Goal: Task Accomplishment & Management: Manage account settings

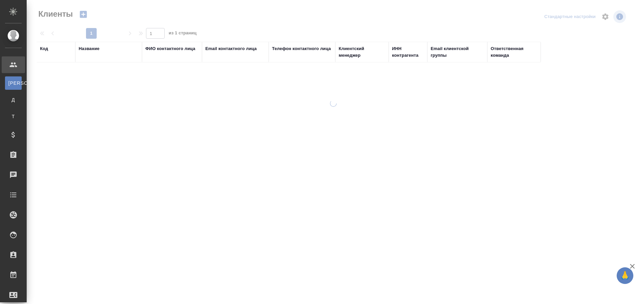
select select "RU"
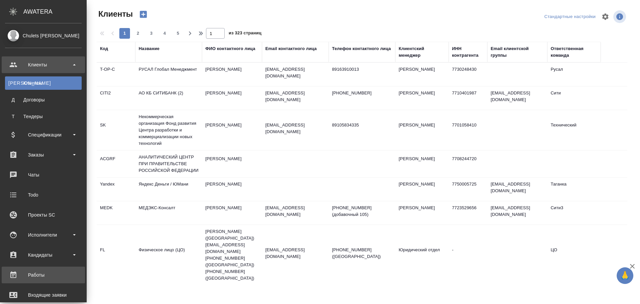
drag, startPoint x: 27, startPoint y: 272, endPoint x: 42, endPoint y: 268, distance: 15.0
click at [27, 272] on div "Работы" at bounding box center [43, 275] width 77 height 10
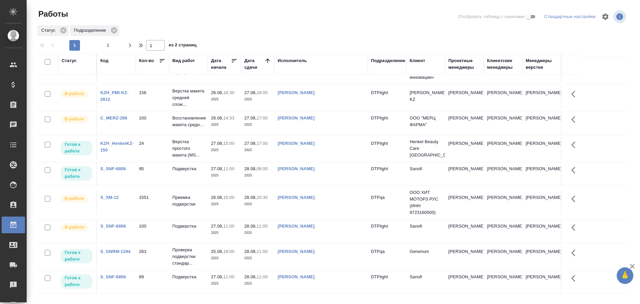
scroll to position [449, 0]
drag, startPoint x: 125, startPoint y: 45, endPoint x: 316, endPoint y: 152, distance: 219.2
click at [125, 45] on span "button" at bounding box center [130, 45] width 11 height 8
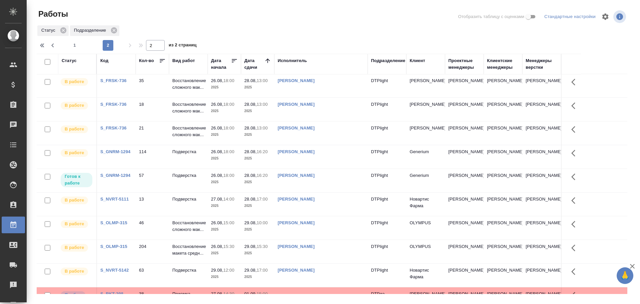
scroll to position [0, 0]
click at [42, 45] on icon "button" at bounding box center [43, 45] width 2 height 4
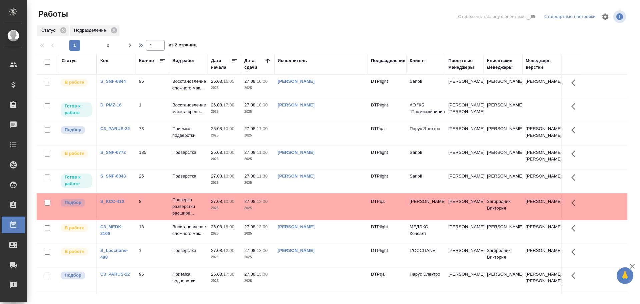
click at [347, 93] on td "Бартеньева Светлана Владимировна" at bounding box center [320, 86] width 93 height 23
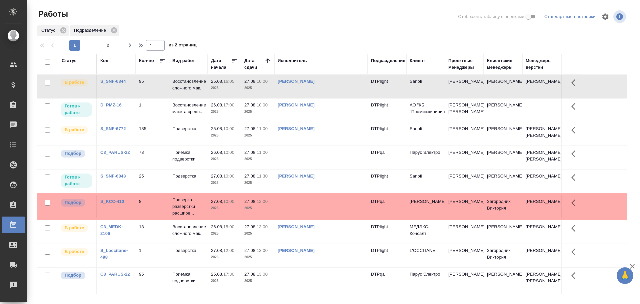
click at [329, 145] on td "[PERSON_NAME]" at bounding box center [320, 133] width 93 height 23
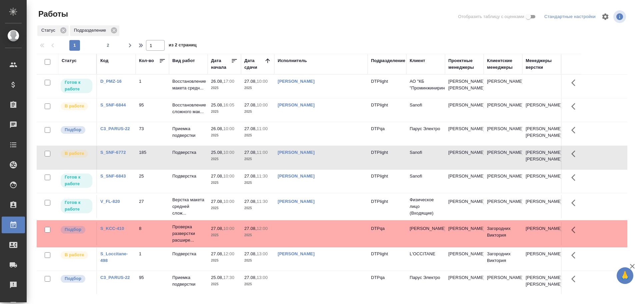
click at [317, 146] on tr "Подбор C3_PARUS-22 73 Приемка подверстки 26.08, 10:00 2025 27.08, 11:00 2025 DT…" at bounding box center [332, 134] width 591 height 24
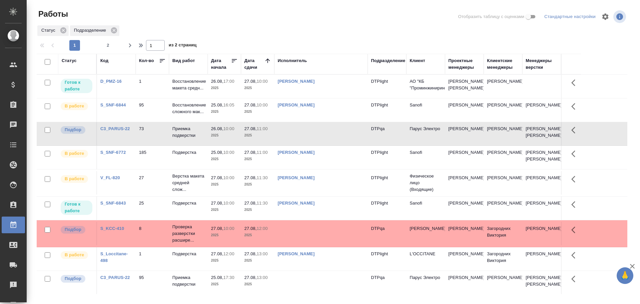
click at [290, 121] on td "Бартеньева Светлана Владимировна" at bounding box center [320, 109] width 93 height 23
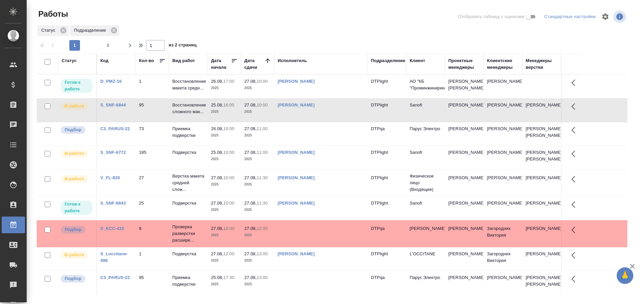
click at [290, 121] on td "Бартеньева Светлана Владимировна" at bounding box center [320, 109] width 93 height 23
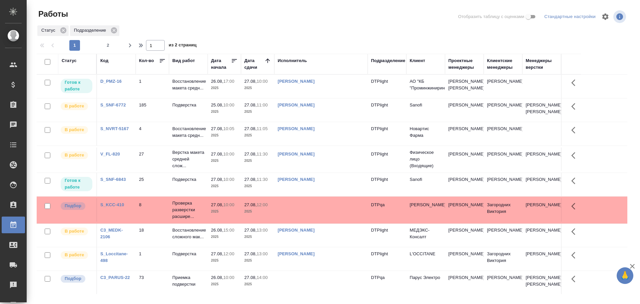
click at [327, 93] on td "Васильева Ольга Николаевна" at bounding box center [320, 86] width 93 height 23
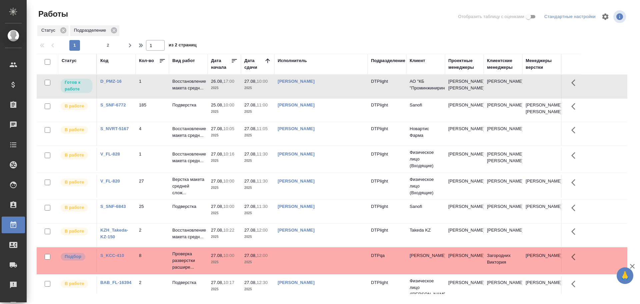
click at [521, 247] on td "Асланукова Сати" at bounding box center [503, 234] width 39 height 23
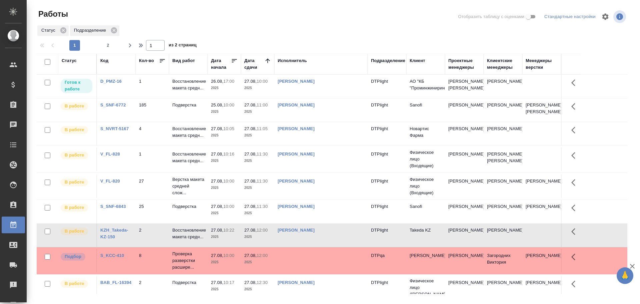
click at [610, 223] on tr "В работе S_SNF-6843 25 Подверстка 27.08, 10:00 2025 27.08, 11:30 2025 Гусельник…" at bounding box center [332, 212] width 591 height 24
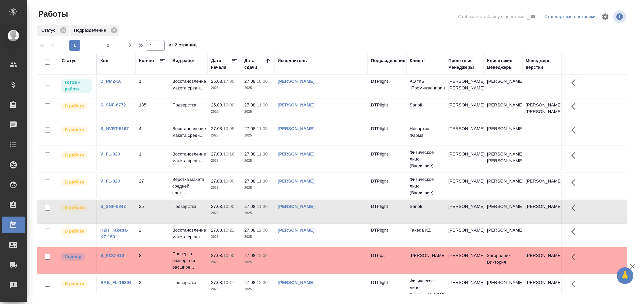
click at [345, 91] on td "[PERSON_NAME]" at bounding box center [320, 86] width 93 height 23
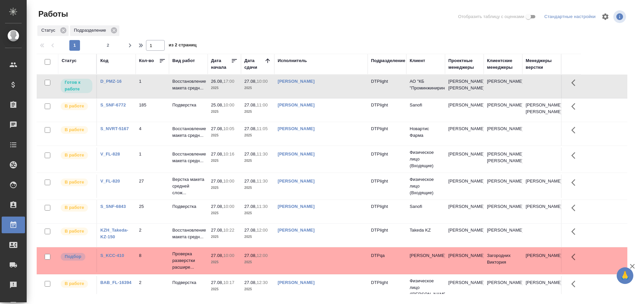
click at [345, 91] on td "[PERSON_NAME]" at bounding box center [320, 86] width 93 height 23
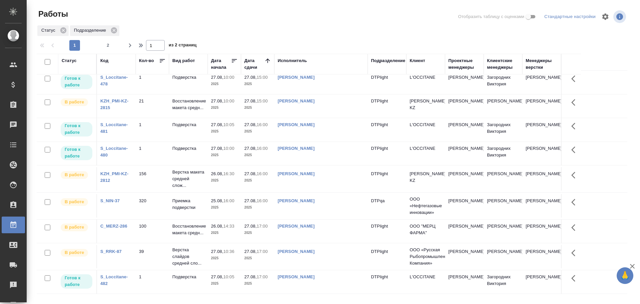
scroll to position [429, 0]
click at [130, 47] on icon "button" at bounding box center [130, 45] width 2 height 4
type input "2"
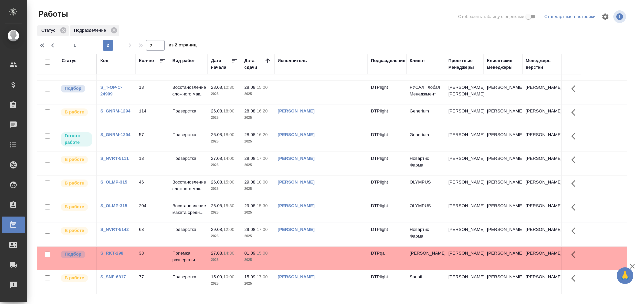
scroll to position [338, 0]
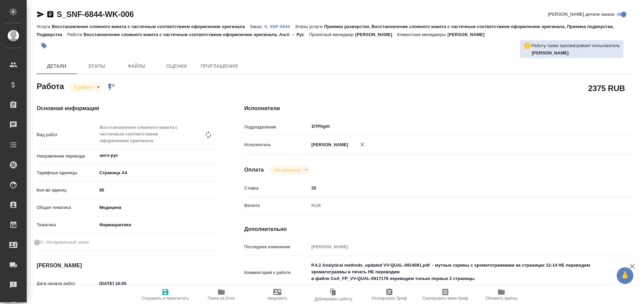
type textarea "x"
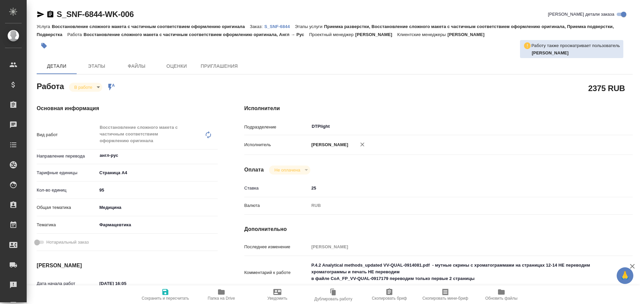
type textarea "x"
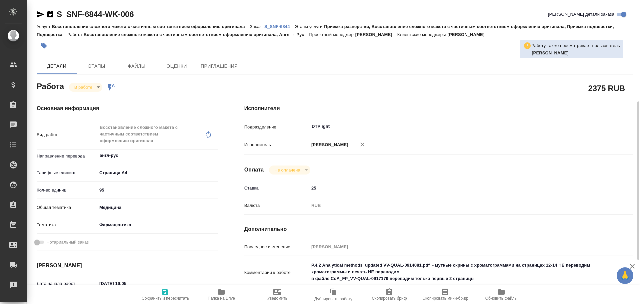
scroll to position [67, 0]
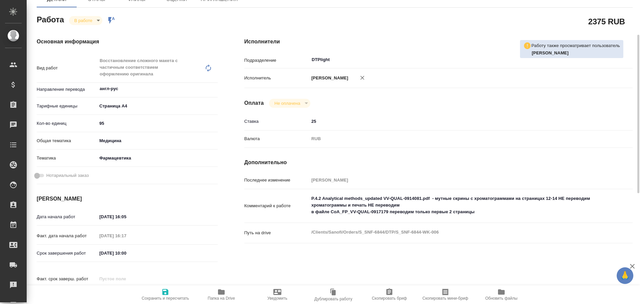
type textarea "x"
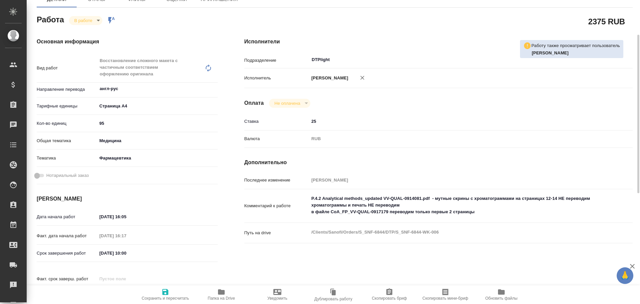
scroll to position [0, 0]
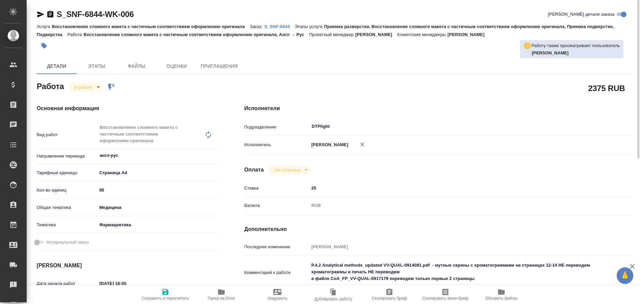
type textarea "x"
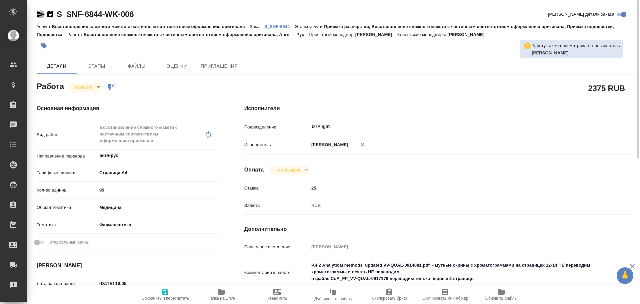
click at [40, 16] on icon "button" at bounding box center [40, 14] width 7 height 6
type textarea "x"
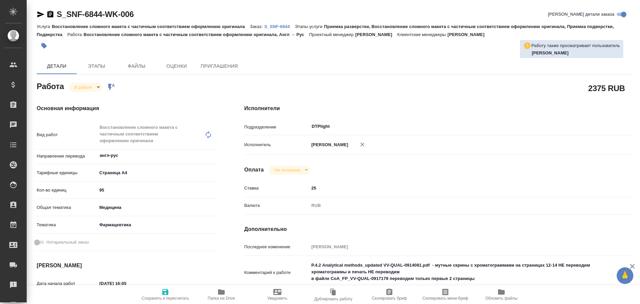
type textarea "x"
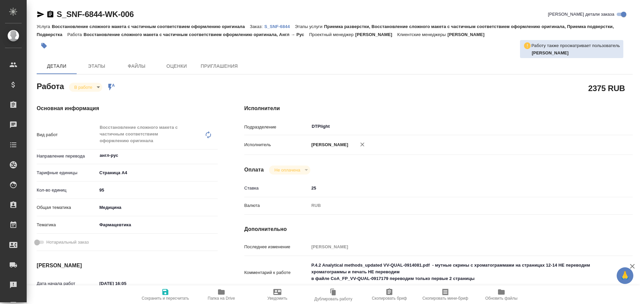
type textarea "x"
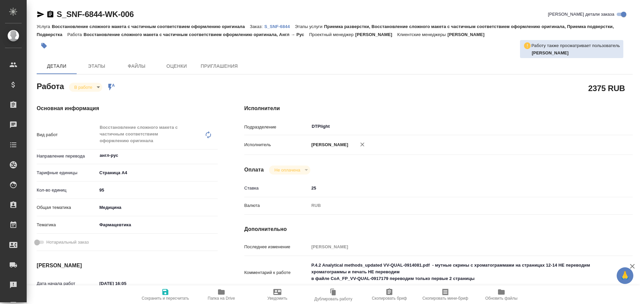
type textarea "x"
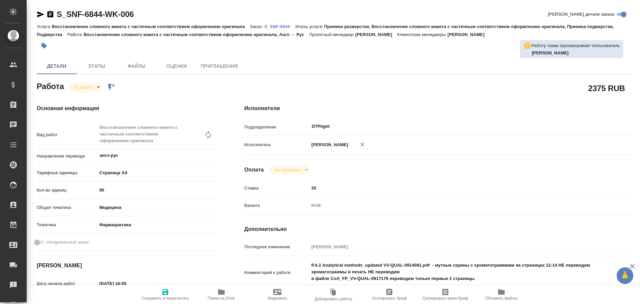
type textarea "x"
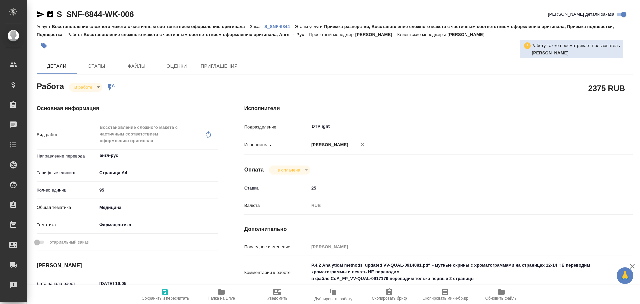
type textarea "x"
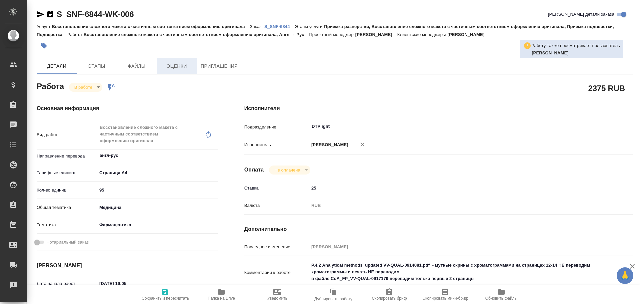
type textarea "x"
click at [41, 13] on icon "button" at bounding box center [40, 14] width 7 height 6
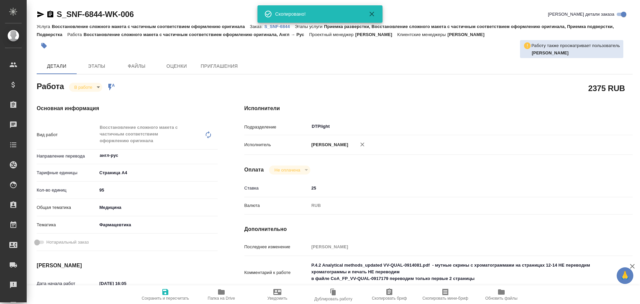
type textarea "x"
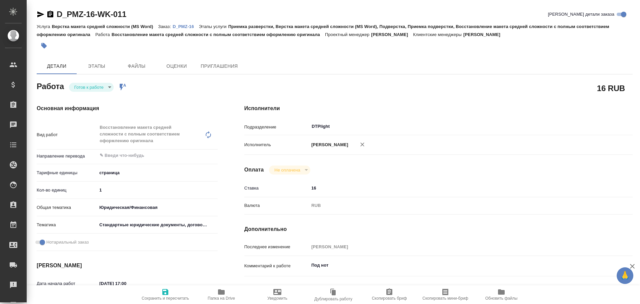
type textarea "x"
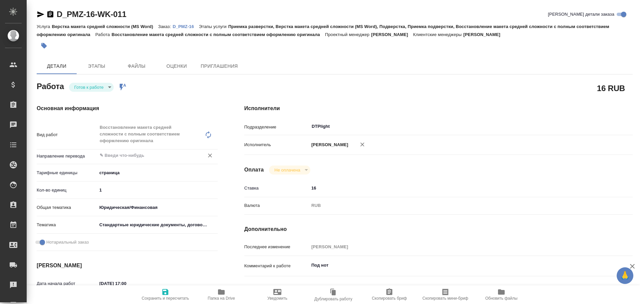
type textarea "x"
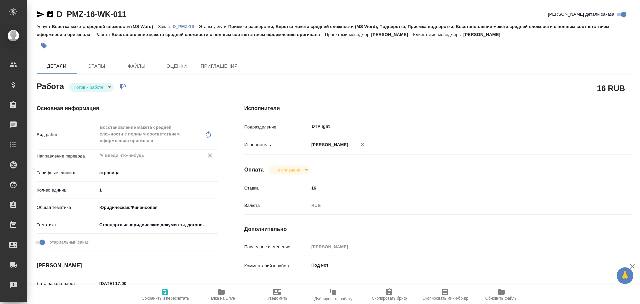
type textarea "x"
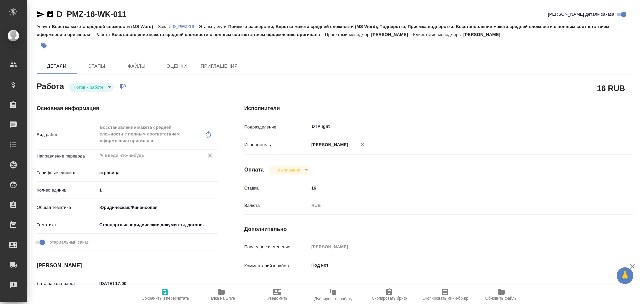
type textarea "x"
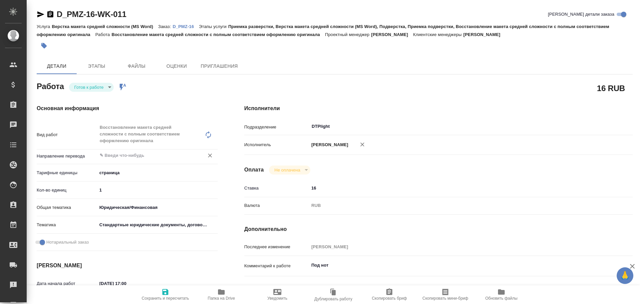
type textarea "x"
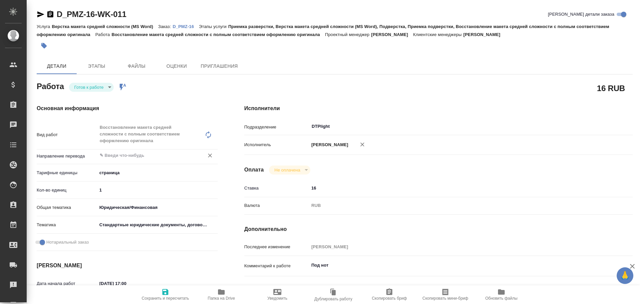
type textarea "x"
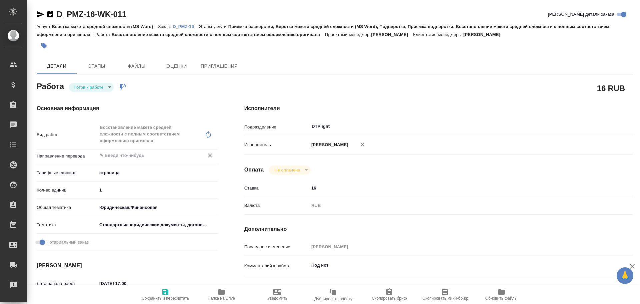
type textarea "x"
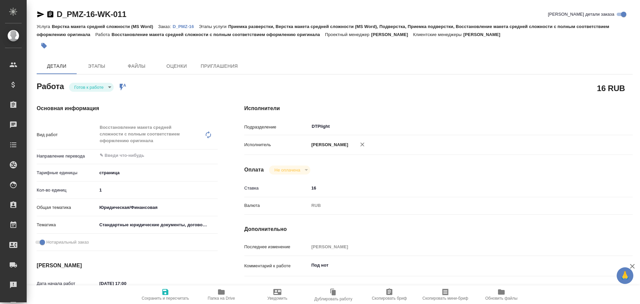
type textarea "x"
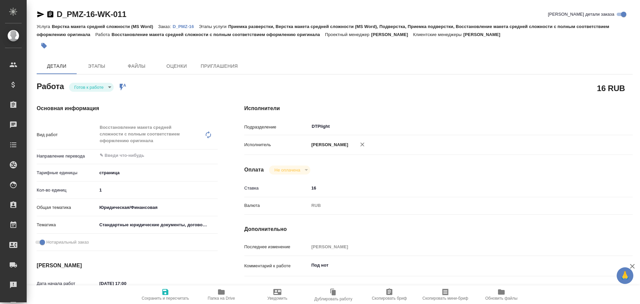
type textarea "x"
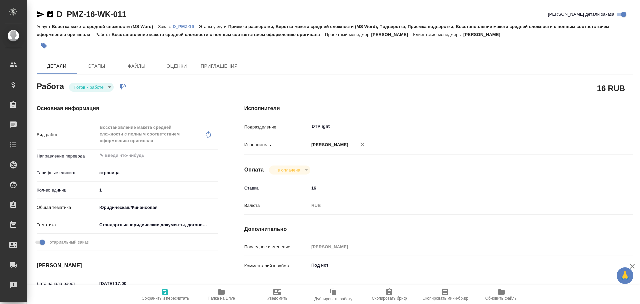
type textarea "x"
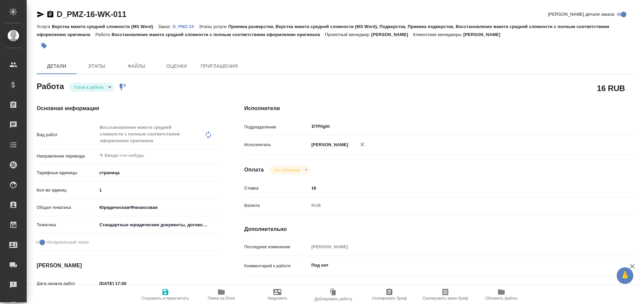
type textarea "x"
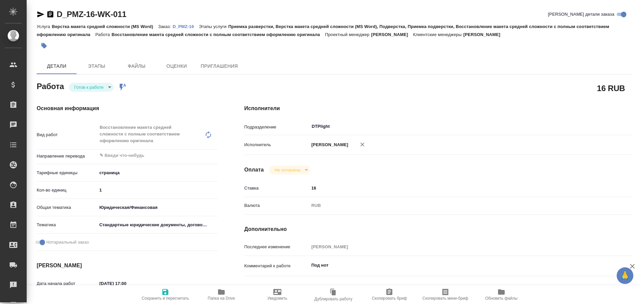
type textarea "x"
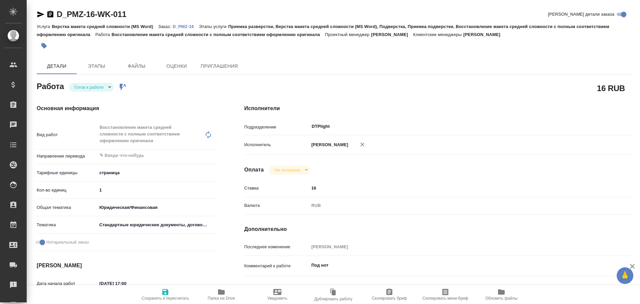
type textarea "x"
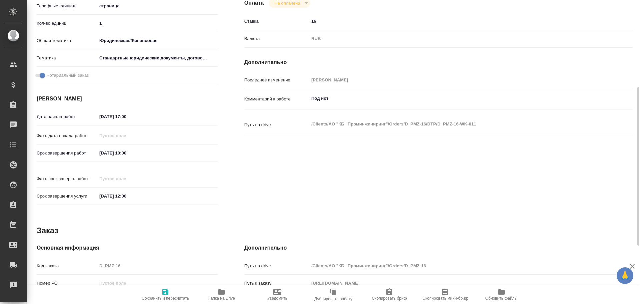
scroll to position [267, 0]
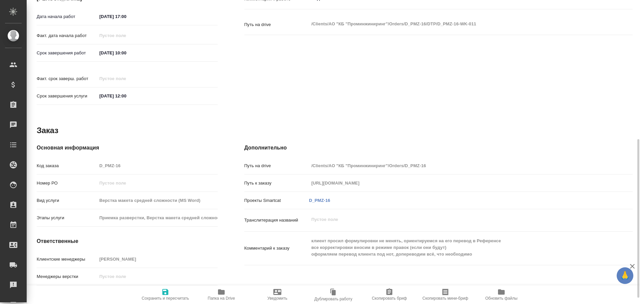
type textarea "x"
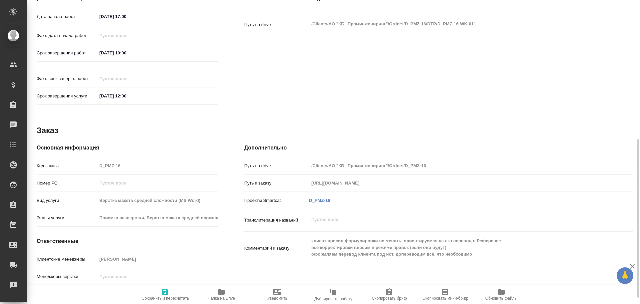
click at [224, 292] on icon "button" at bounding box center [221, 291] width 7 height 5
type textarea "x"
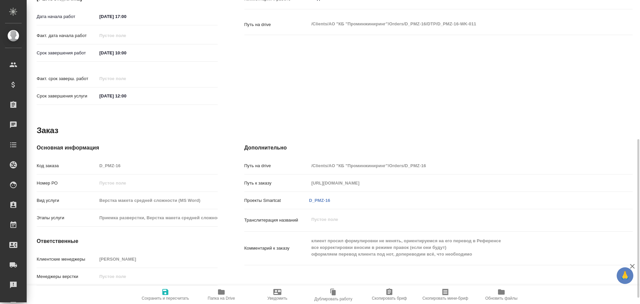
type textarea "x"
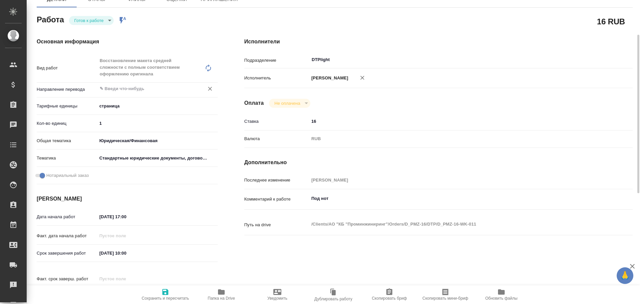
scroll to position [0, 0]
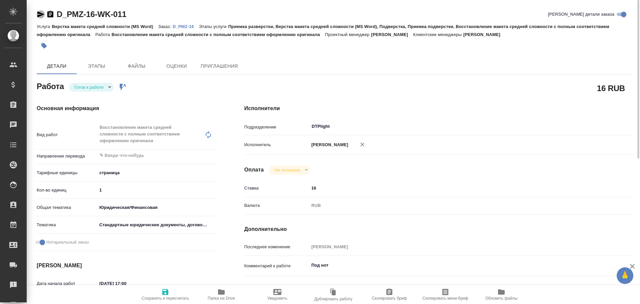
click at [41, 16] on icon "button" at bounding box center [40, 14] width 7 height 6
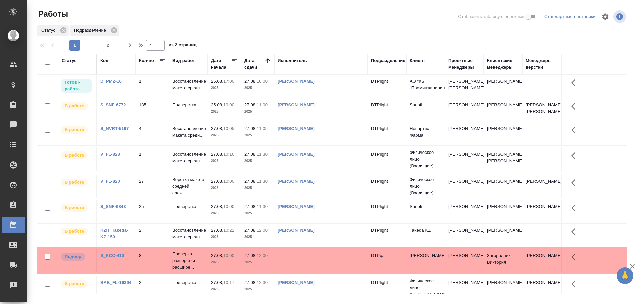
drag, startPoint x: 332, startPoint y: 121, endPoint x: 253, endPoint y: 28, distance: 122.6
click at [253, 27] on div "Статус Подразделение" at bounding box center [332, 31] width 591 height 12
click at [344, 94] on td "[PERSON_NAME]" at bounding box center [320, 86] width 93 height 23
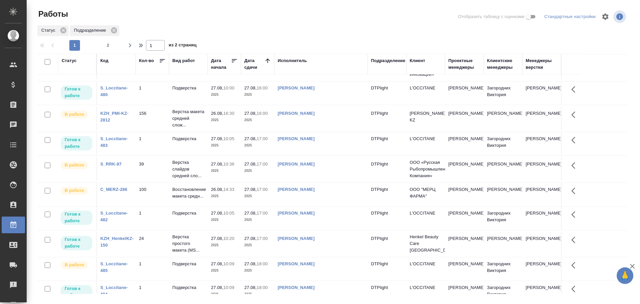
scroll to position [223, 0]
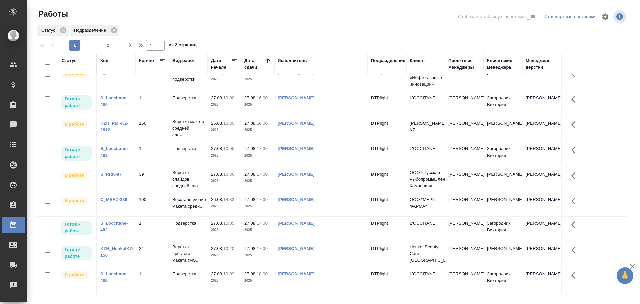
drag, startPoint x: 606, startPoint y: 54, endPoint x: 584, endPoint y: 135, distance: 84.2
click at [606, 55] on thead "Статус Код Кол-во Вид работ Дата начала Дата сдачи Исполнитель Подразделение Кл…" at bounding box center [332, 64] width 591 height 21
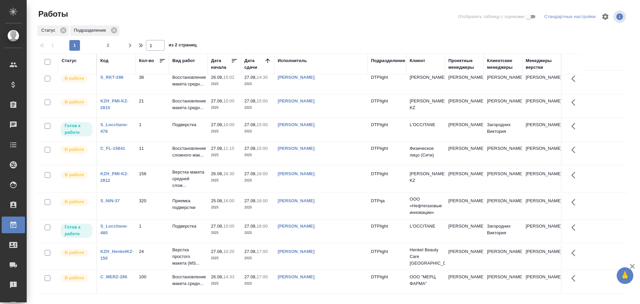
scroll to position [386, 0]
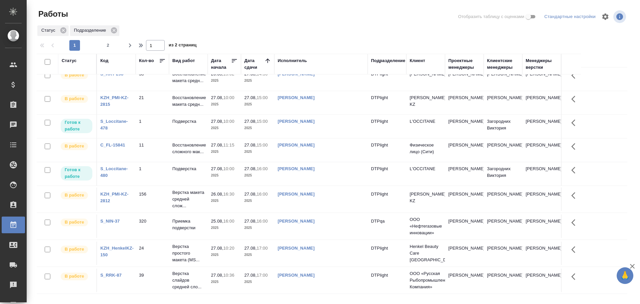
click at [302, 123] on link "Бартеньева Светлана Владимировна" at bounding box center [296, 121] width 37 height 5
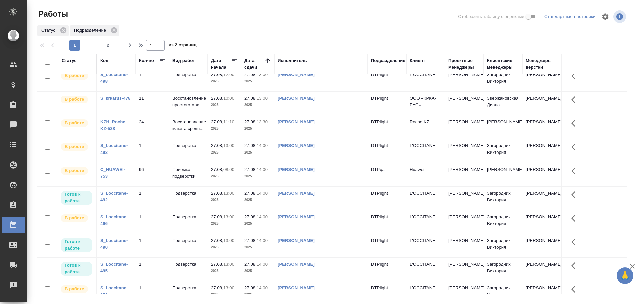
scroll to position [0, 0]
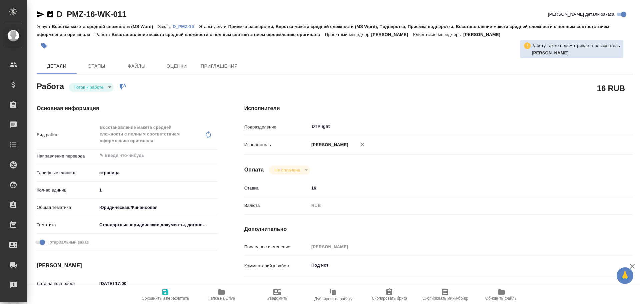
type textarea "x"
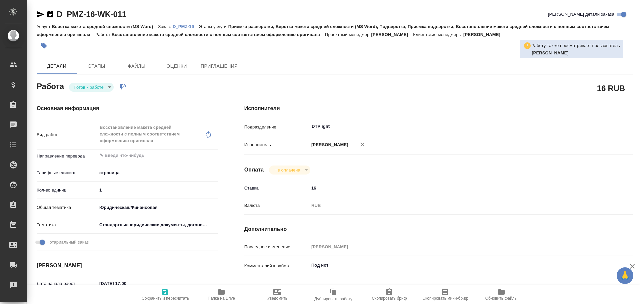
type textarea "x"
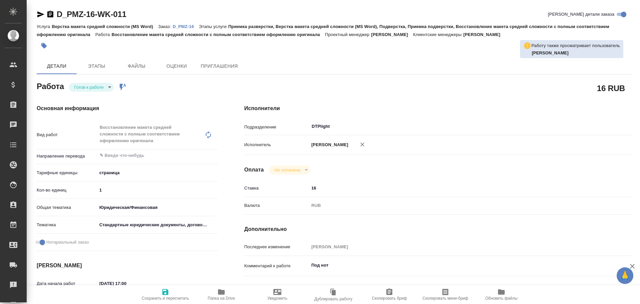
type textarea "x"
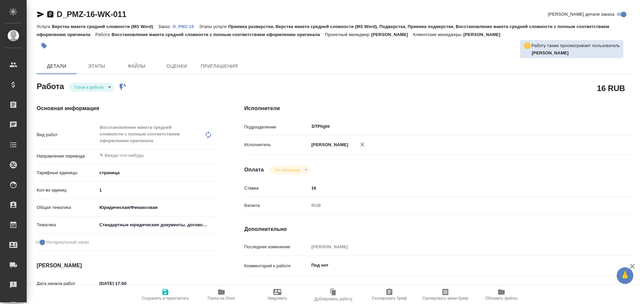
type textarea "x"
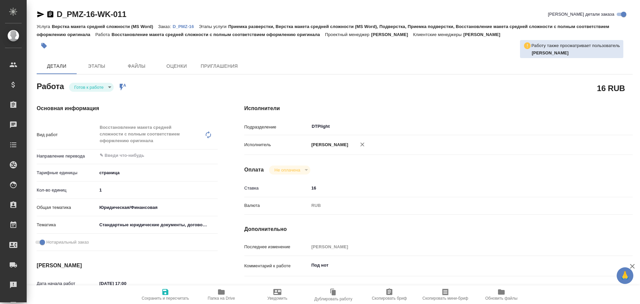
type textarea "x"
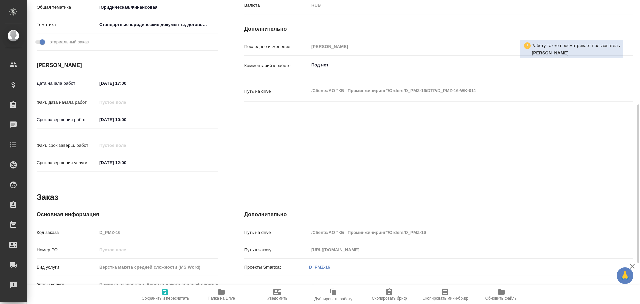
type textarea "x"
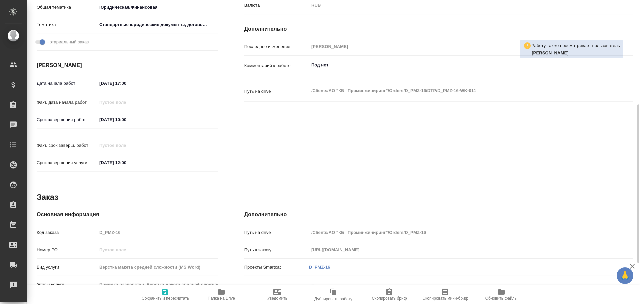
scroll to position [278, 0]
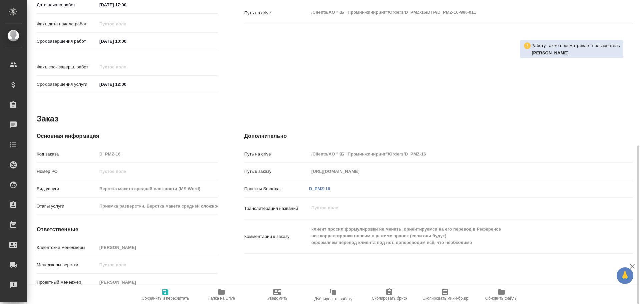
type textarea "x"
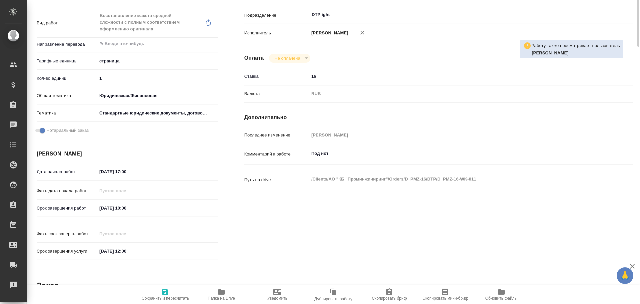
scroll to position [0, 0]
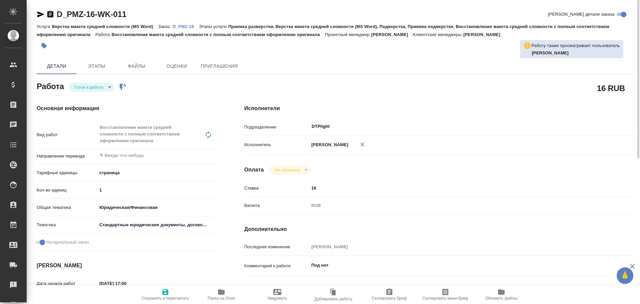
type textarea "x"
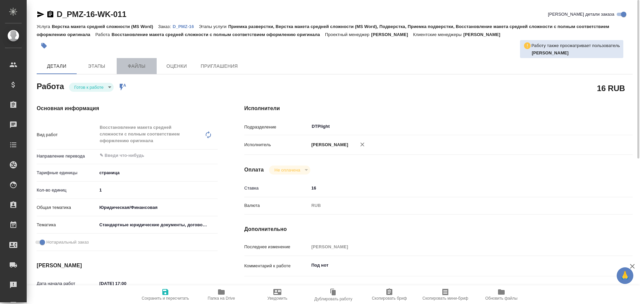
click at [142, 65] on span "Файлы" at bounding box center [137, 66] width 32 height 8
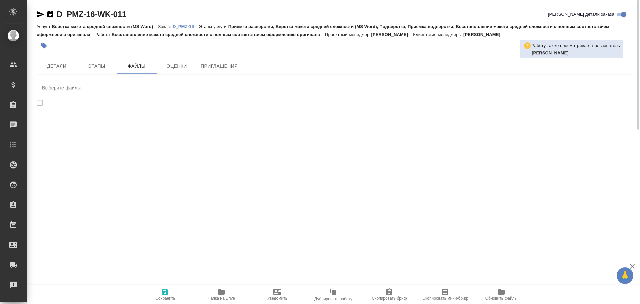
click at [185, 27] on p "D_PMZ-16" at bounding box center [186, 26] width 26 height 5
click at [53, 64] on span "Детали" at bounding box center [57, 66] width 32 height 8
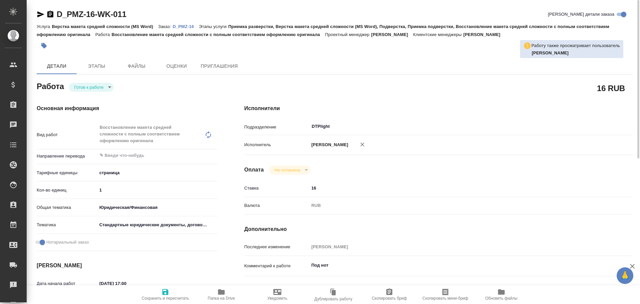
type textarea "x"
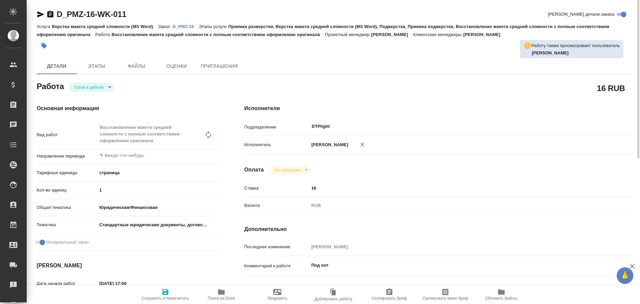
type textarea "x"
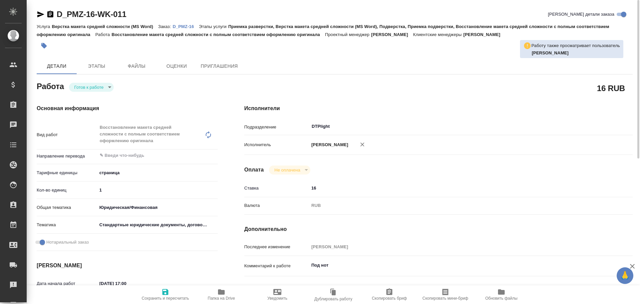
type textarea "x"
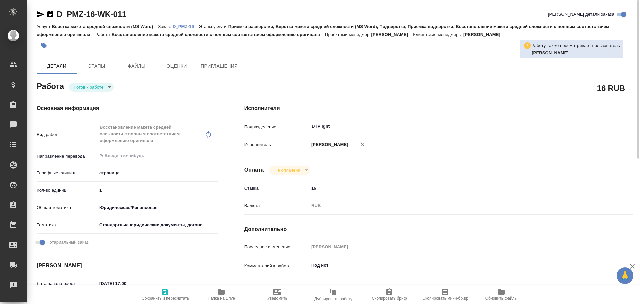
click at [89, 88] on body "🙏 .cls-1 fill:#fff; AWATERA Chulets Elena Клиенты Спецификации Заказы 0 Чаты To…" at bounding box center [320, 152] width 640 height 304
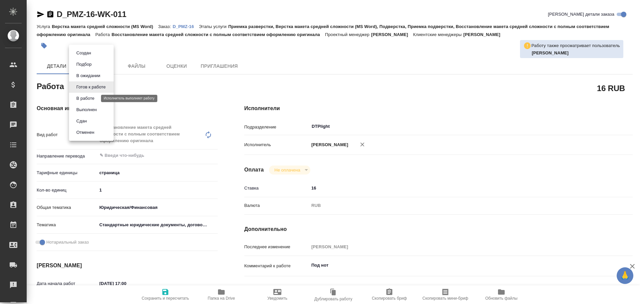
type textarea "x"
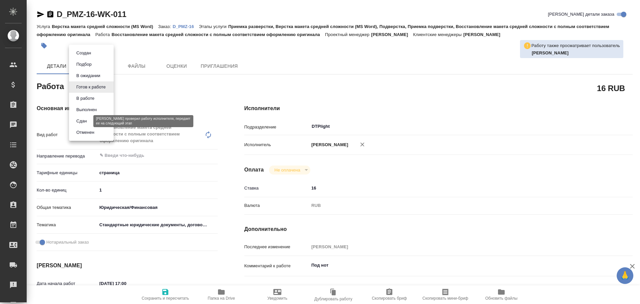
click at [88, 122] on button "Сдан" at bounding box center [81, 120] width 14 height 7
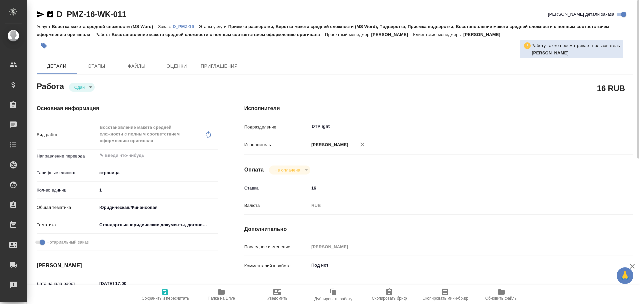
type textarea "x"
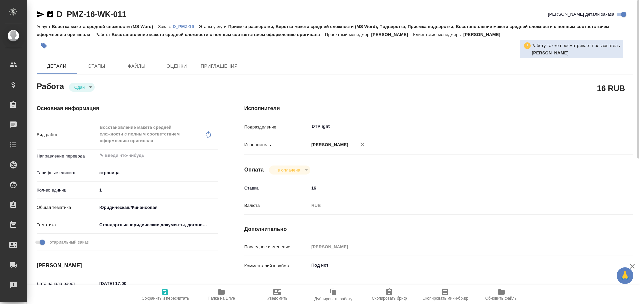
type textarea "x"
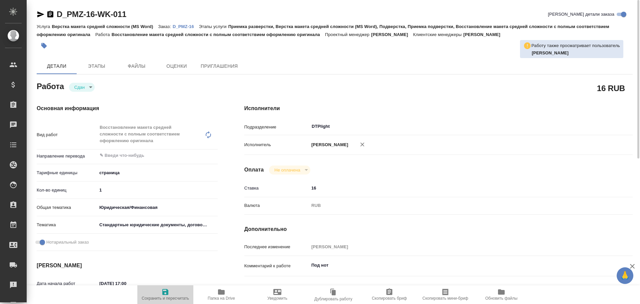
type textarea "x"
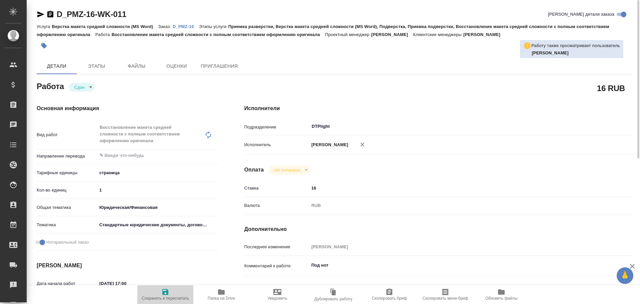
click at [168, 295] on icon "button" at bounding box center [165, 292] width 8 height 8
type textarea "x"
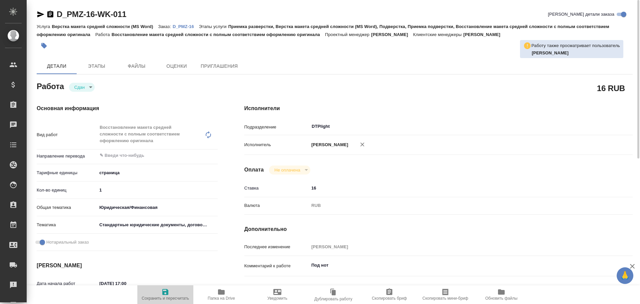
type textarea "x"
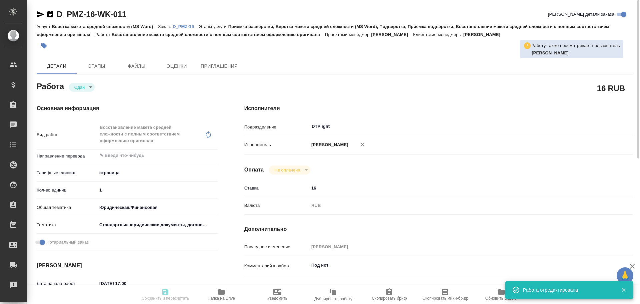
type textarea "x"
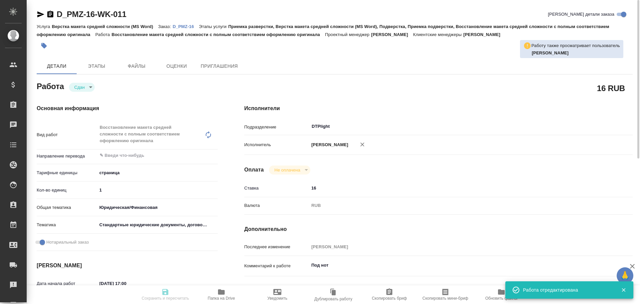
type textarea "x"
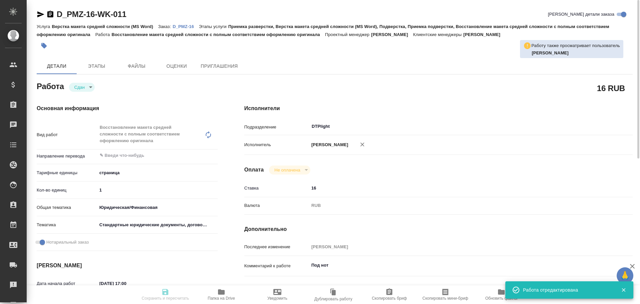
type input "closed"
type textarea "Восстановление макета средней сложности с полным соответствием оформлению ориги…"
type textarea "x"
type input "5a8b1489cc6b4906c91bfdb2"
type input "1"
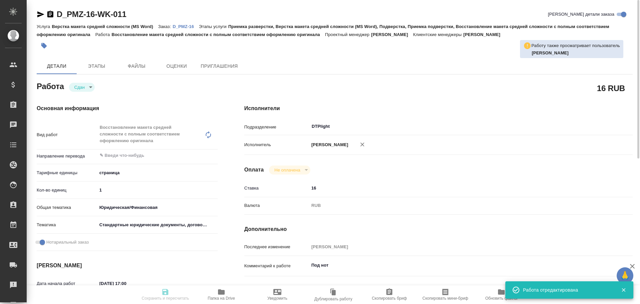
type input "yr-fn"
type input "5f647205b73bc97568ca66bf"
checkbox input "true"
type input "26.08.2025 17:00"
type input "27.08.2025 10:00"
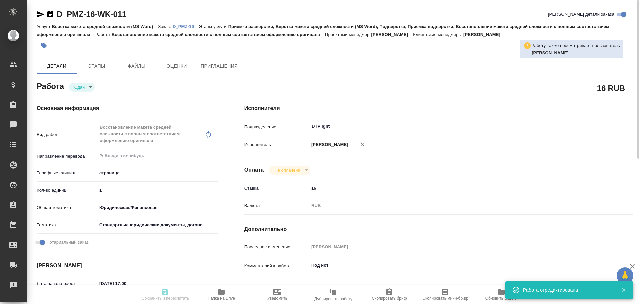
type input "27.08.2025 10:54"
type input "28.08.2025 12:00"
type input "DTPlight"
type input "notPayed"
type input "16"
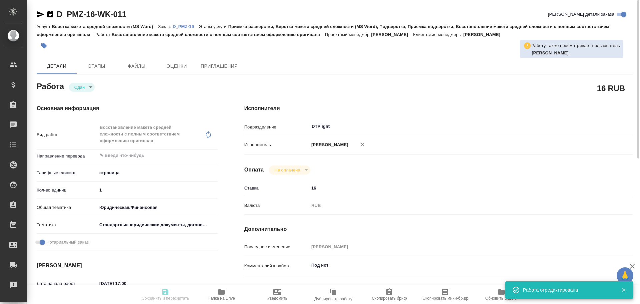
type input "RUB"
type input "Чулец Елена"
type textarea "Под нот"
type textarea "x"
type textarea "/Clients/АО "КБ "Проминжиниринг"/Orders/D_PMZ-16/DTP/D_PMZ-16-WK-011"
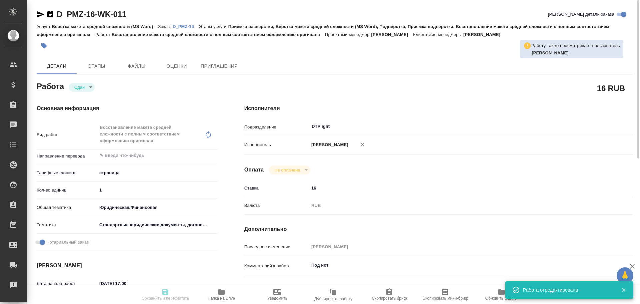
type textarea "x"
type input "D_PMZ-16"
type input "Верстка макета средней сложности (MS Word)"
type input "Приемка разверстки, Верстка макета средней сложности (MS Word), Подверстка, При…"
type input "Давыдова Елена"
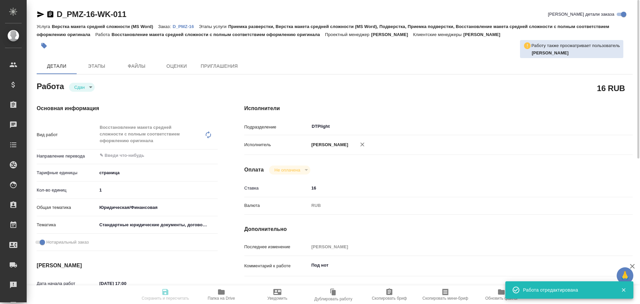
type input "/Clients/АО "КБ "Проминжиниринг"/Orders/D_PMZ-16"
type input "https://drive.awatera.com/s/RY4ficfx79AAQmS"
type textarea "x"
type textarea "клиент просил формулировки не менять, ориентируемся на его перевод в Референсе …"
type textarea "x"
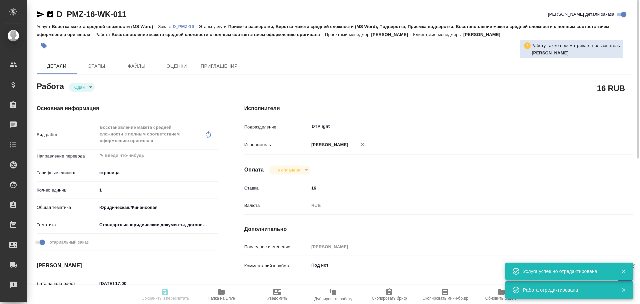
type textarea "x"
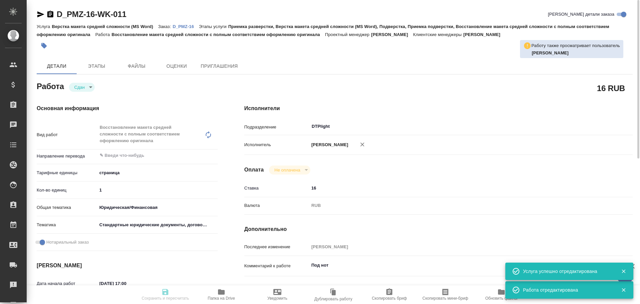
type textarea "x"
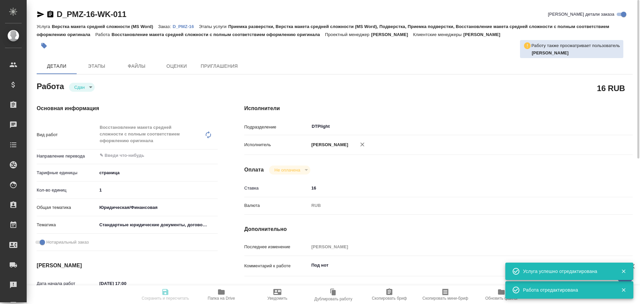
type textarea "x"
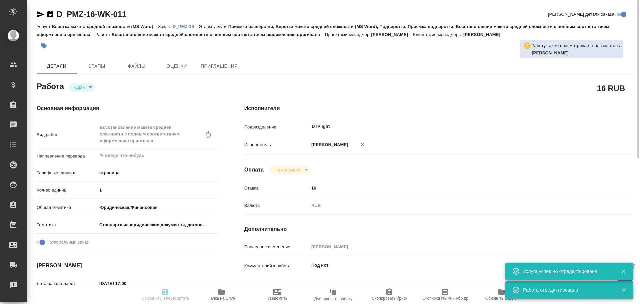
type textarea "x"
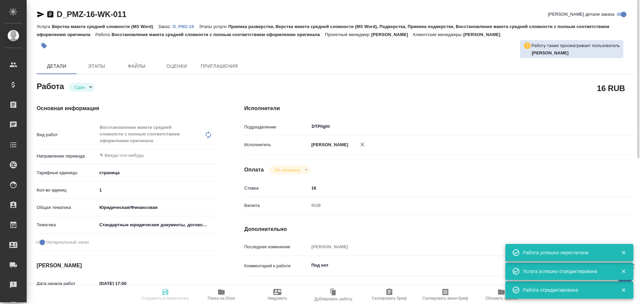
type input "closed"
type textarea "Восстановление макета средней сложности с полным соответствием оформлению ориги…"
type textarea "x"
type input "5a8b1489cc6b4906c91bfdb2"
type input "1"
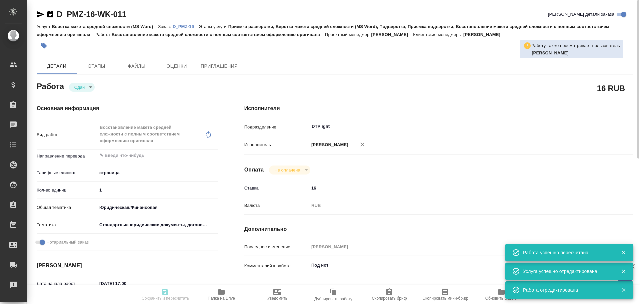
type input "yr-fn"
type input "5f647205b73bc97568ca66bf"
checkbox input "true"
type input "26.08.2025 17:00"
type input "27.08.2025 10:00"
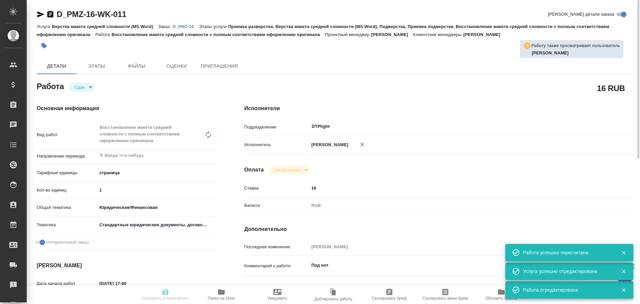
type input "27.08.2025 10:54"
type input "28.08.2025 12:00"
type input "DTPlight"
type input "notPayed"
type input "16"
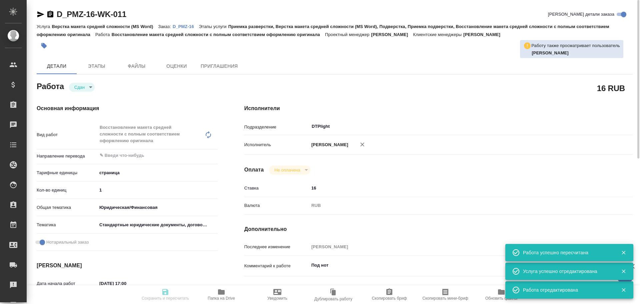
type input "RUB"
type input "Чулец Елена"
type textarea "Под нот"
type textarea "x"
type textarea "/Clients/АО "КБ "Проминжиниринг"/Orders/D_PMZ-16/DTP/D_PMZ-16-WK-011"
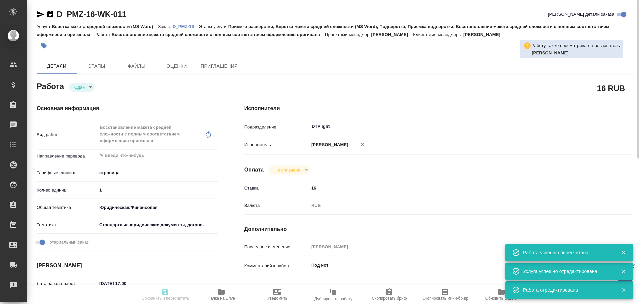
type textarea "x"
type input "D_PMZ-16"
type input "Верстка макета средней сложности (MS Word)"
type input "Приемка разверстки, Верстка макета средней сложности (MS Word), Подверстка, При…"
type input "Давыдова Елена"
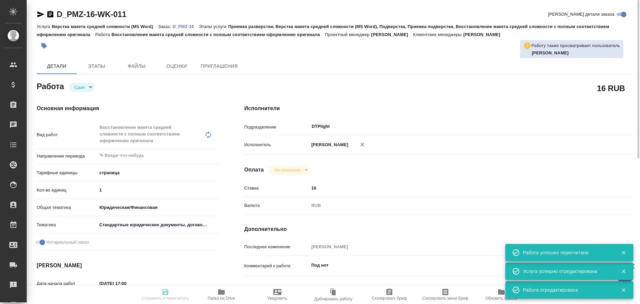
type input "/Clients/АО "КБ "Проминжиниринг"/Orders/D_PMZ-16"
type input "https://drive.awatera.com/s/RY4ficfx79AAQmS"
type textarea "x"
type textarea "клиент просил формулировки не менять, ориентируемся на его перевод в Референсе …"
type textarea "x"
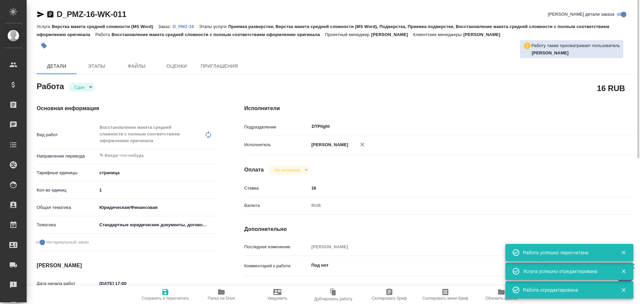
type textarea "x"
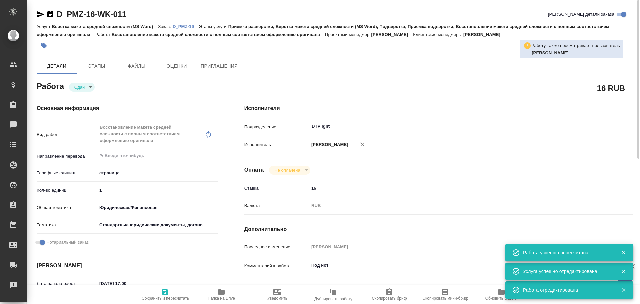
type textarea "x"
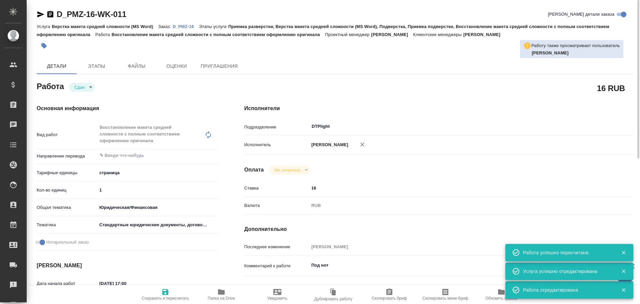
type textarea "x"
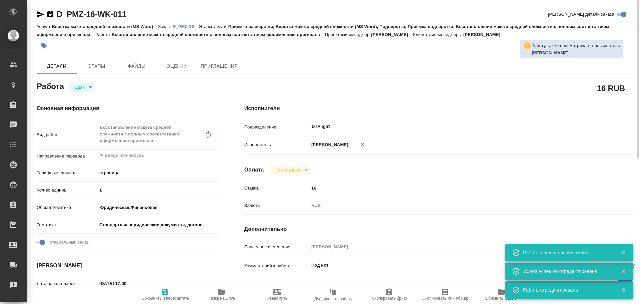
type textarea "x"
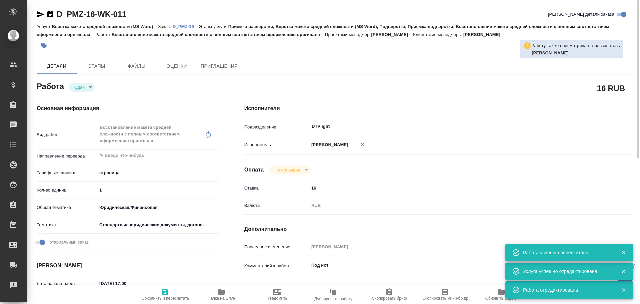
click at [161, 291] on span "Сохранить и пересчитать" at bounding box center [165, 294] width 48 height 13
type textarea "x"
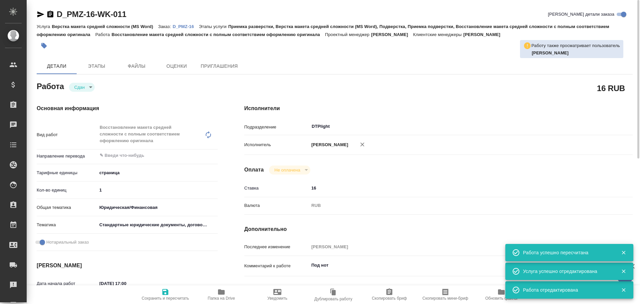
type textarea "x"
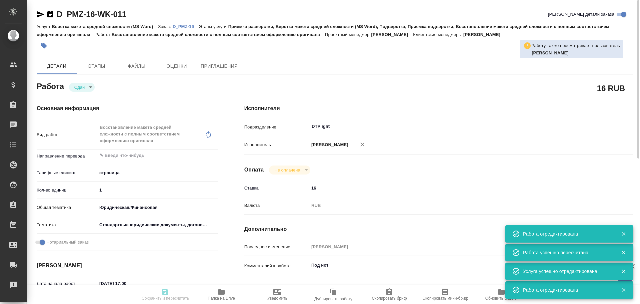
type textarea "x"
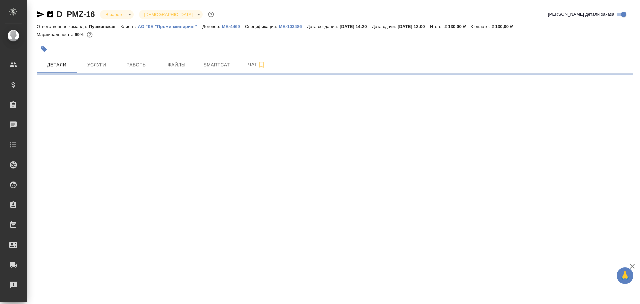
select select "RU"
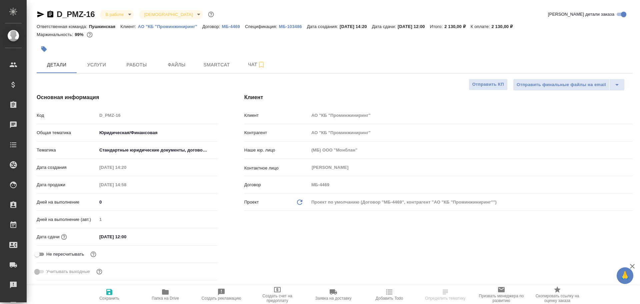
type textarea "x"
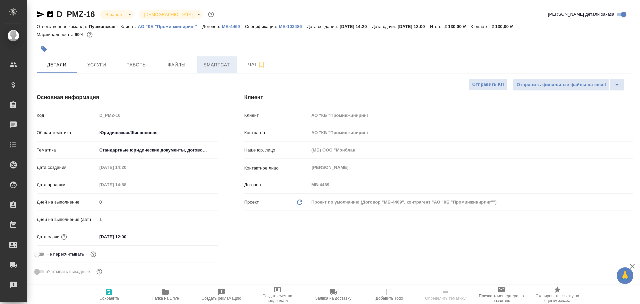
type textarea "x"
click at [141, 64] on span "Работы" at bounding box center [137, 65] width 32 height 8
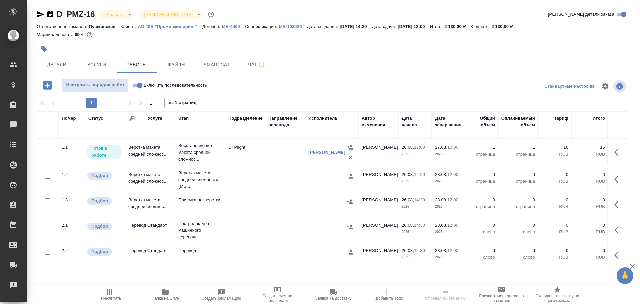
click at [135, 83] on input "Включить последовательность" at bounding box center [140, 85] width 24 height 8
checkbox input "true"
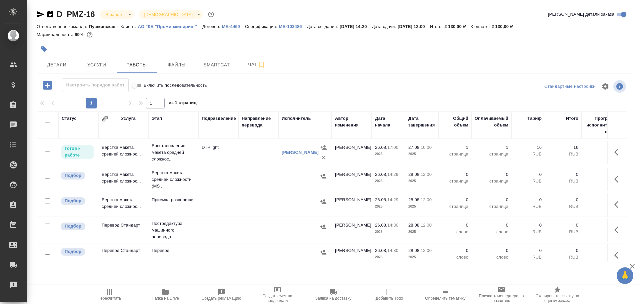
click at [140, 87] on input "Включить последовательность" at bounding box center [134, 85] width 24 height 8
checkbox input "false"
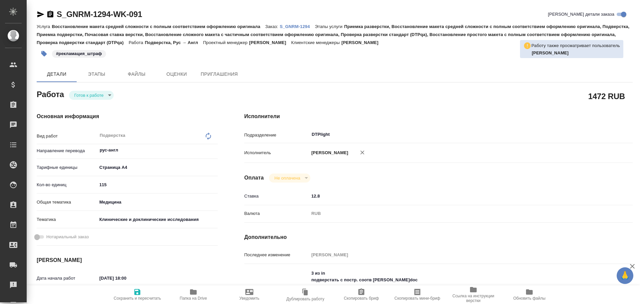
type textarea "x"
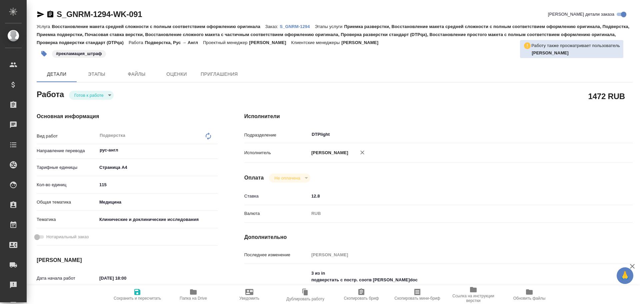
type textarea "x"
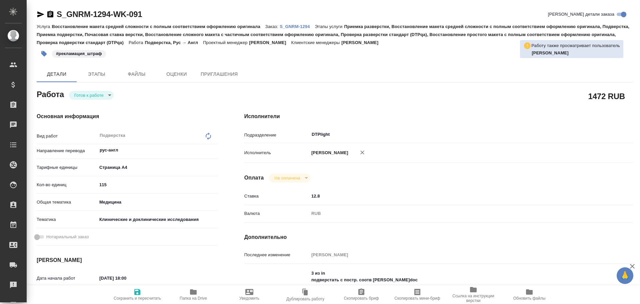
type textarea "x"
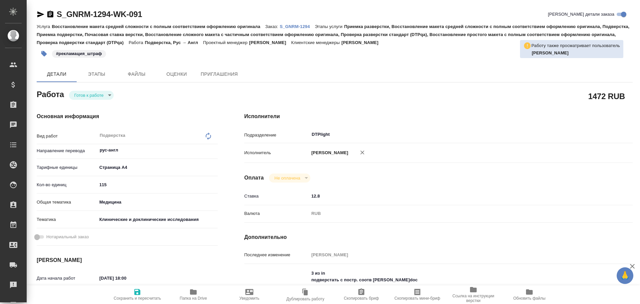
type textarea "x"
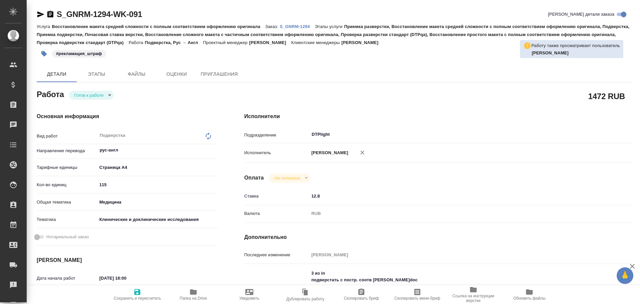
scroll to position [67, 0]
type textarea "x"
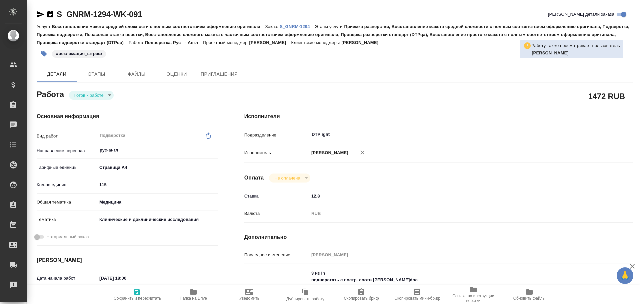
type textarea "x"
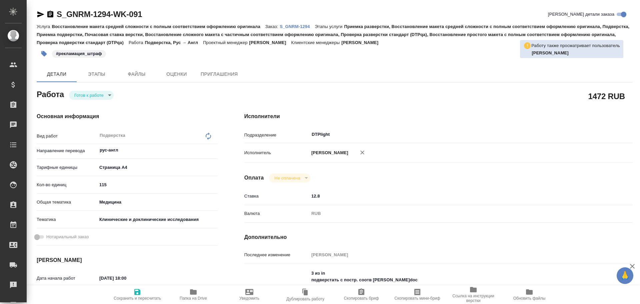
type textarea "x"
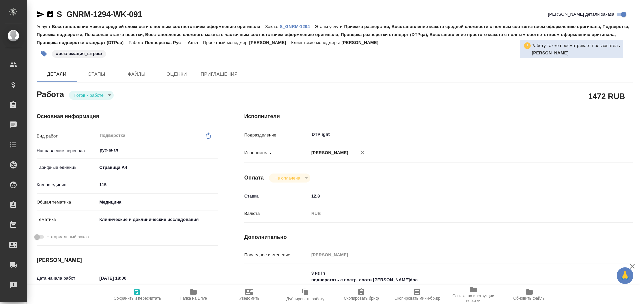
type textarea "x"
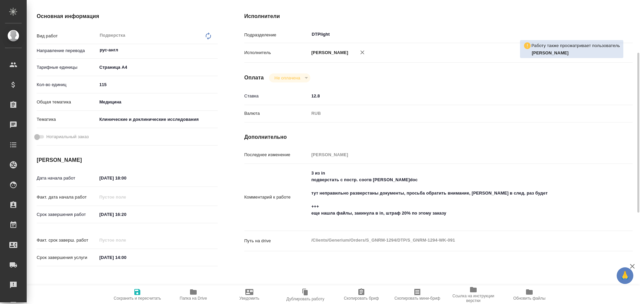
type textarea "x"
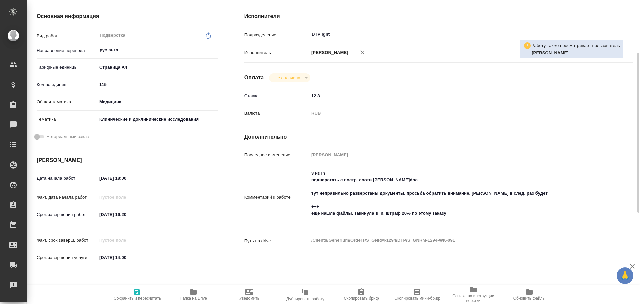
type textarea "x"
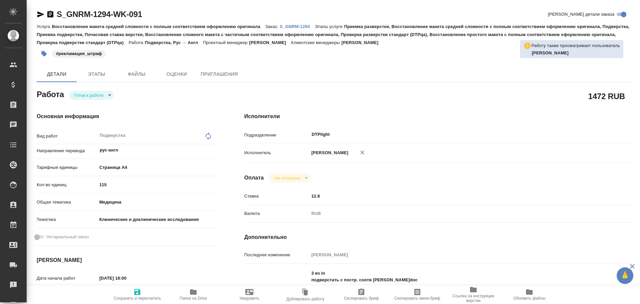
type textarea "x"
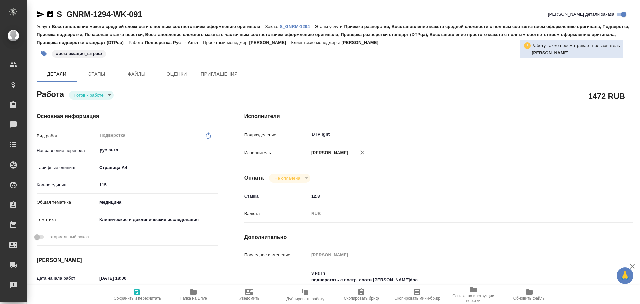
type textarea "x"
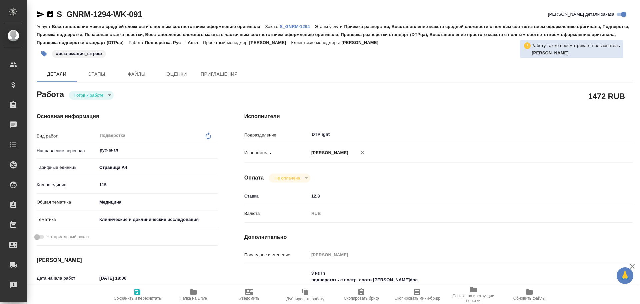
type textarea "x"
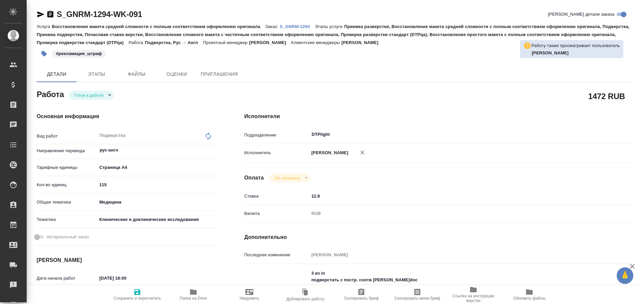
type textarea "x"
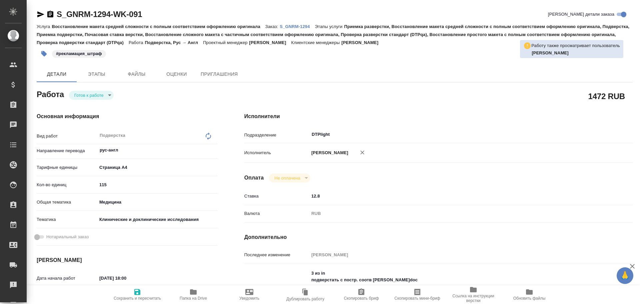
type textarea "x"
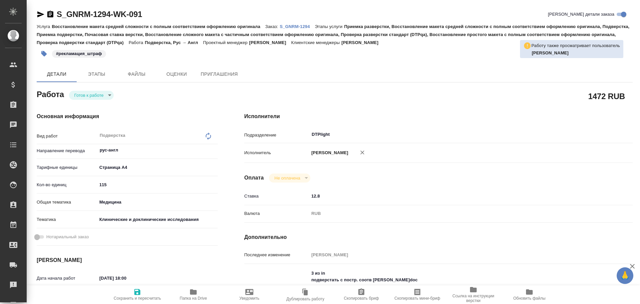
click at [300, 25] on p "S_GNRM-1294" at bounding box center [297, 26] width 35 height 5
type textarea "x"
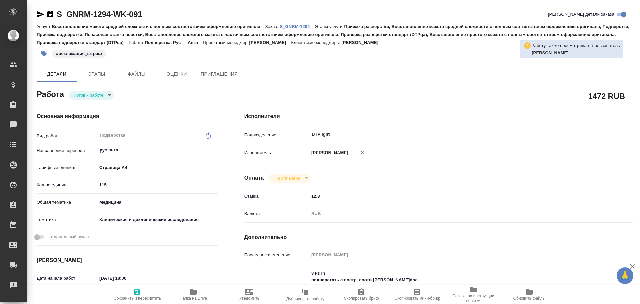
type textarea "x"
click at [41, 13] on icon "button" at bounding box center [41, 14] width 8 height 8
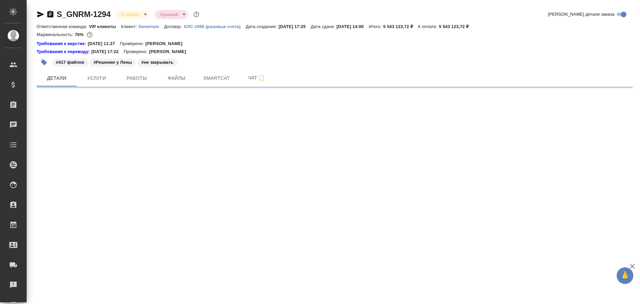
select select "RU"
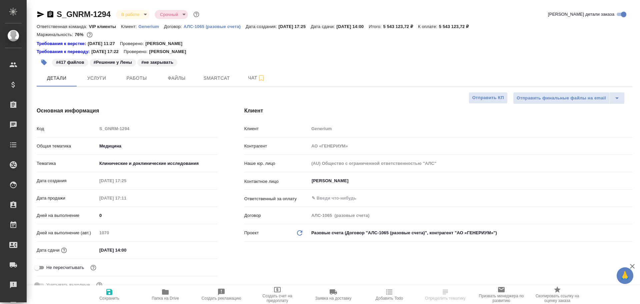
type textarea "x"
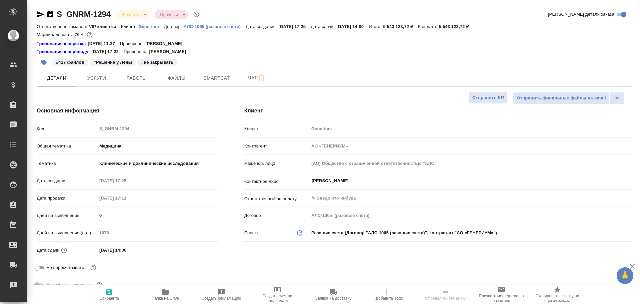
type textarea "x"
drag, startPoint x: 245, startPoint y: 76, endPoint x: 246, endPoint y: 81, distance: 4.7
click at [245, 76] on span "Чат" at bounding box center [257, 78] width 32 height 8
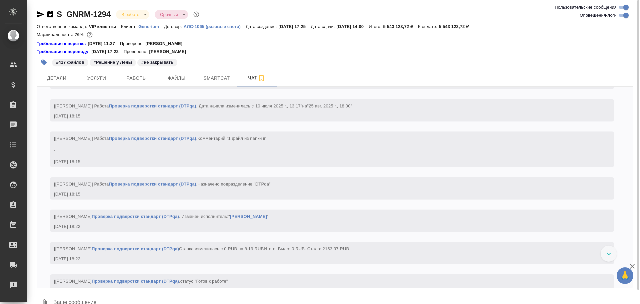
scroll to position [56321, 0]
click at [154, 82] on button "Работы" at bounding box center [137, 78] width 40 height 17
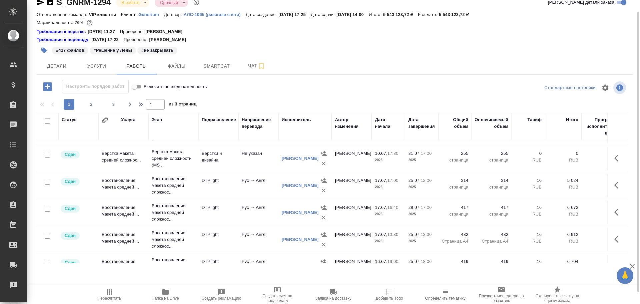
scroll to position [267, 0]
click at [118, 183] on td "Восстановление макета средней ..." at bounding box center [123, 183] width 50 height 23
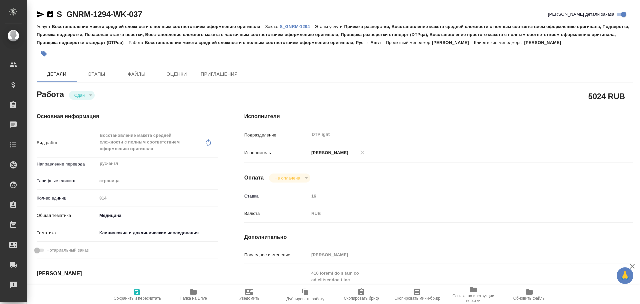
type textarea "x"
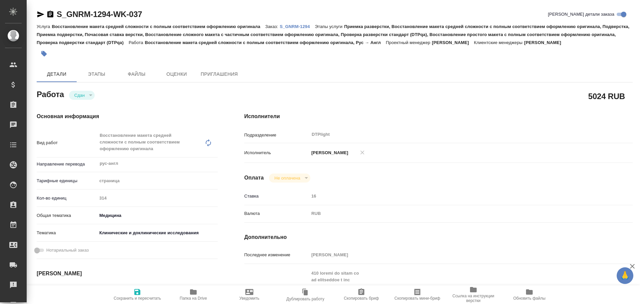
type textarea "x"
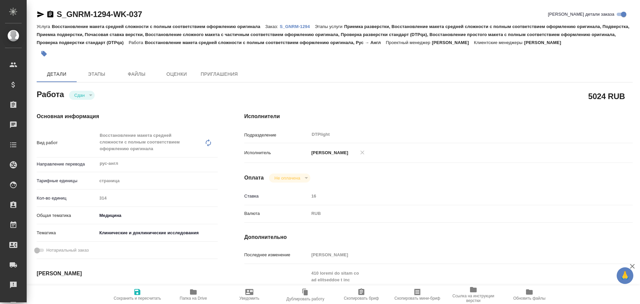
type textarea "x"
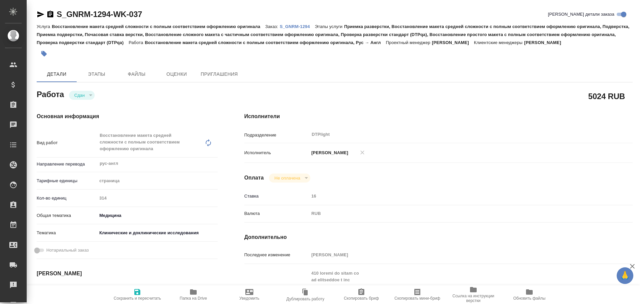
type textarea "x"
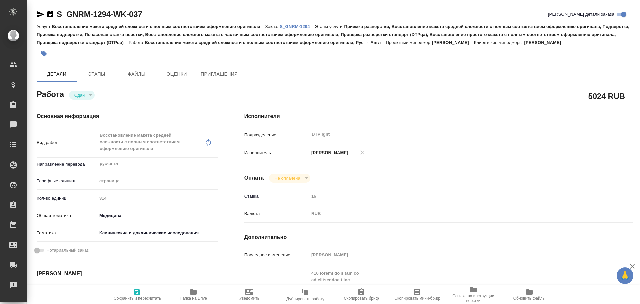
scroll to position [33, 0]
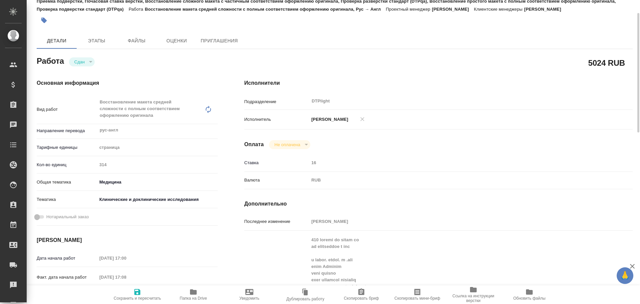
type textarea "x"
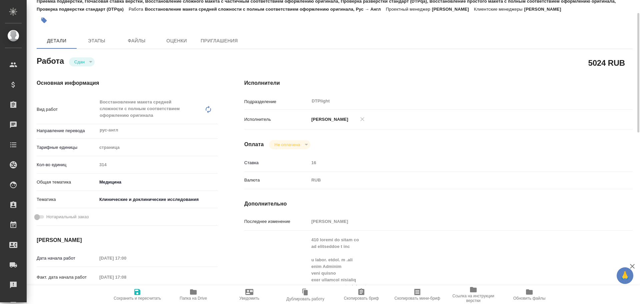
scroll to position [0, 0]
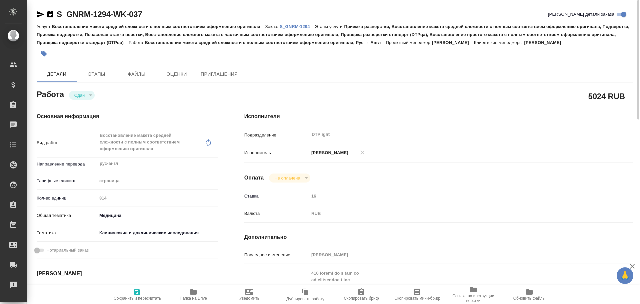
type textarea "x"
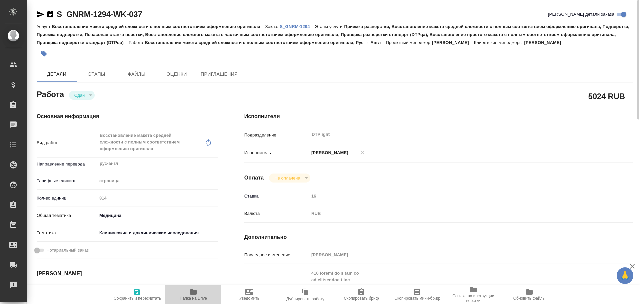
click at [192, 293] on icon "button" at bounding box center [193, 291] width 7 height 5
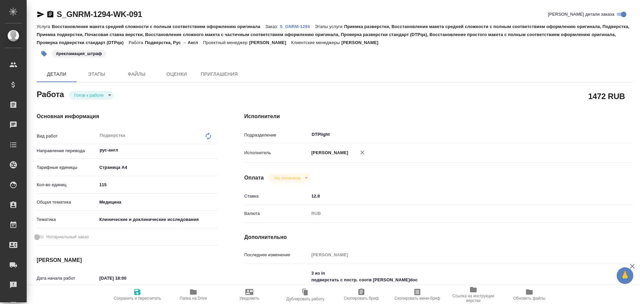
type textarea "x"
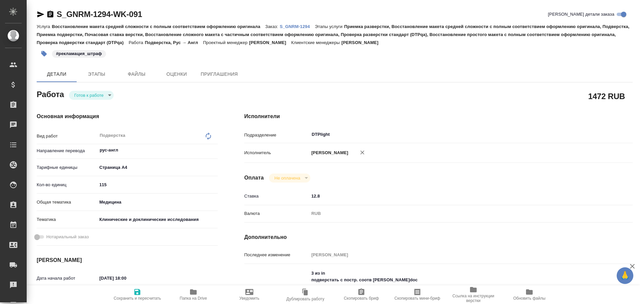
type textarea "x"
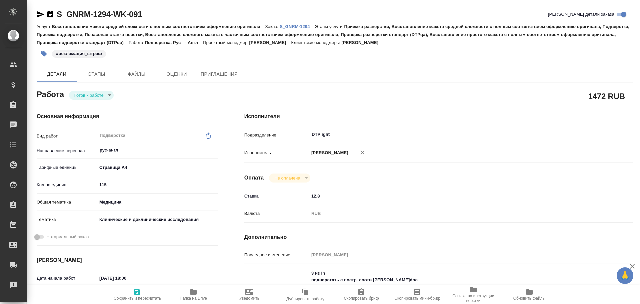
type textarea "x"
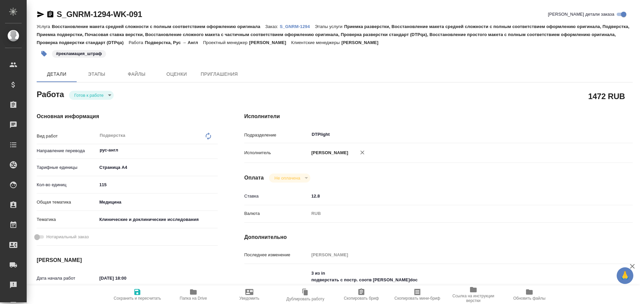
type textarea "x"
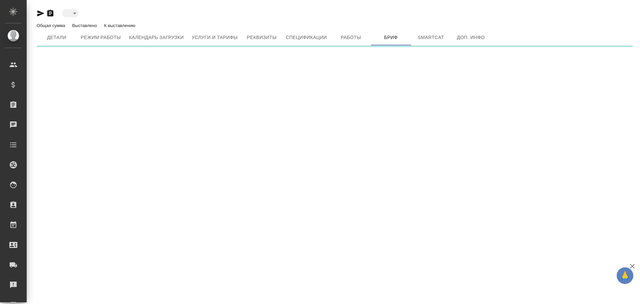
type input "active"
